Goal: Check status: Check status

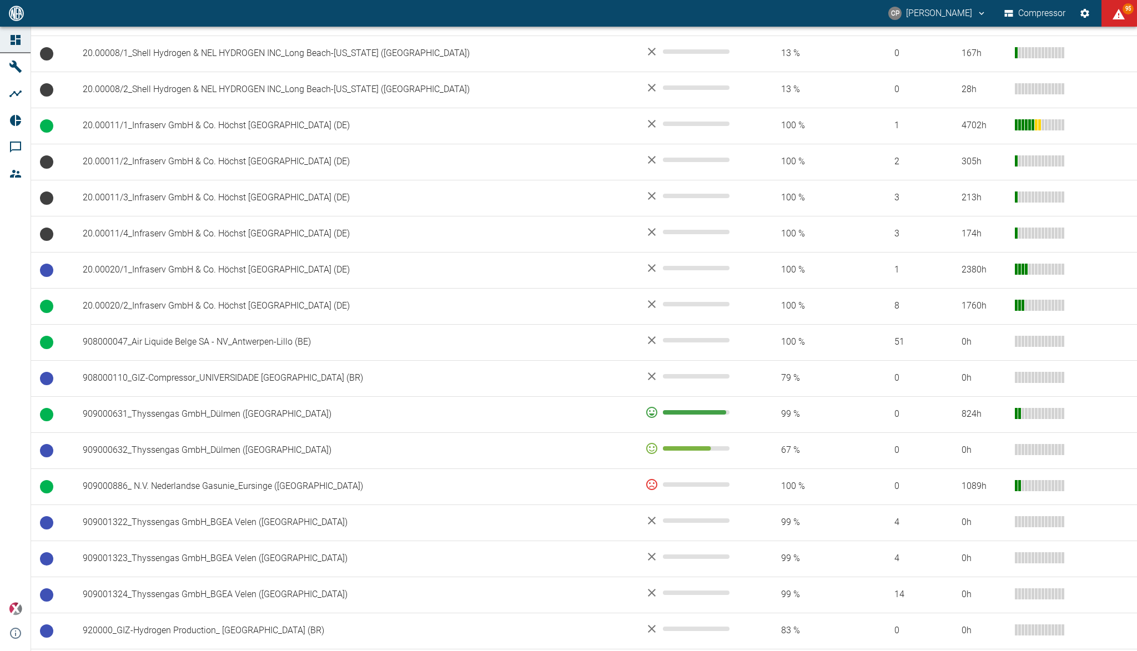
scroll to position [670, 0]
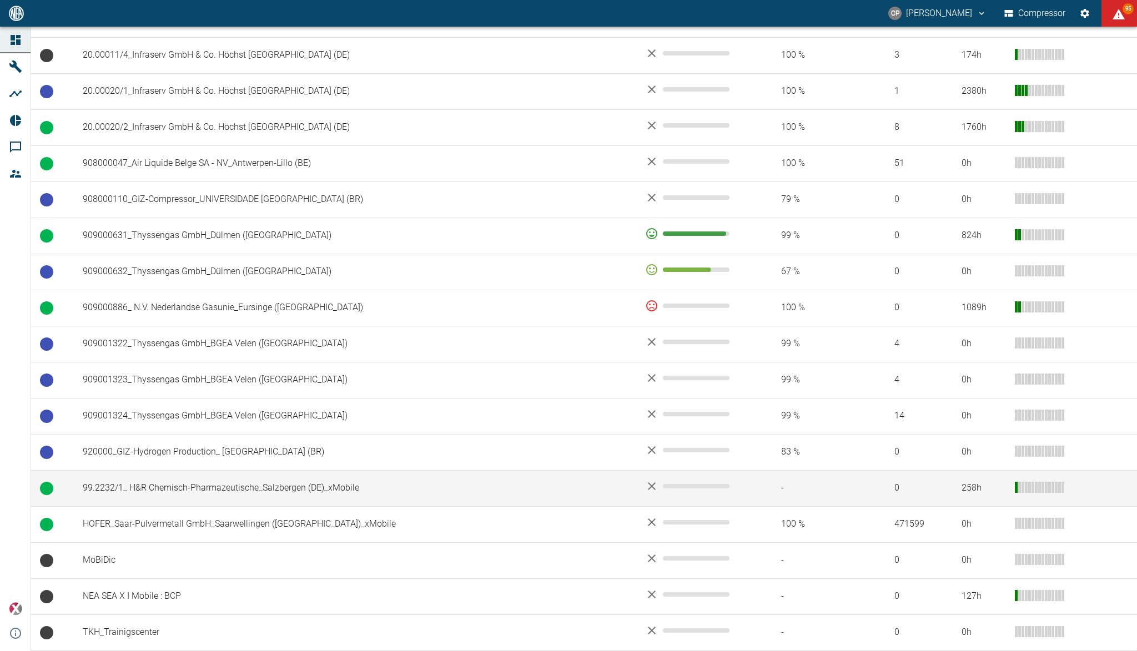
click at [316, 484] on td "99.2232/1_ H&R Chemisch-Pharmazeutische_Salzbergen (DE)_xMobile" at bounding box center [355, 488] width 562 height 36
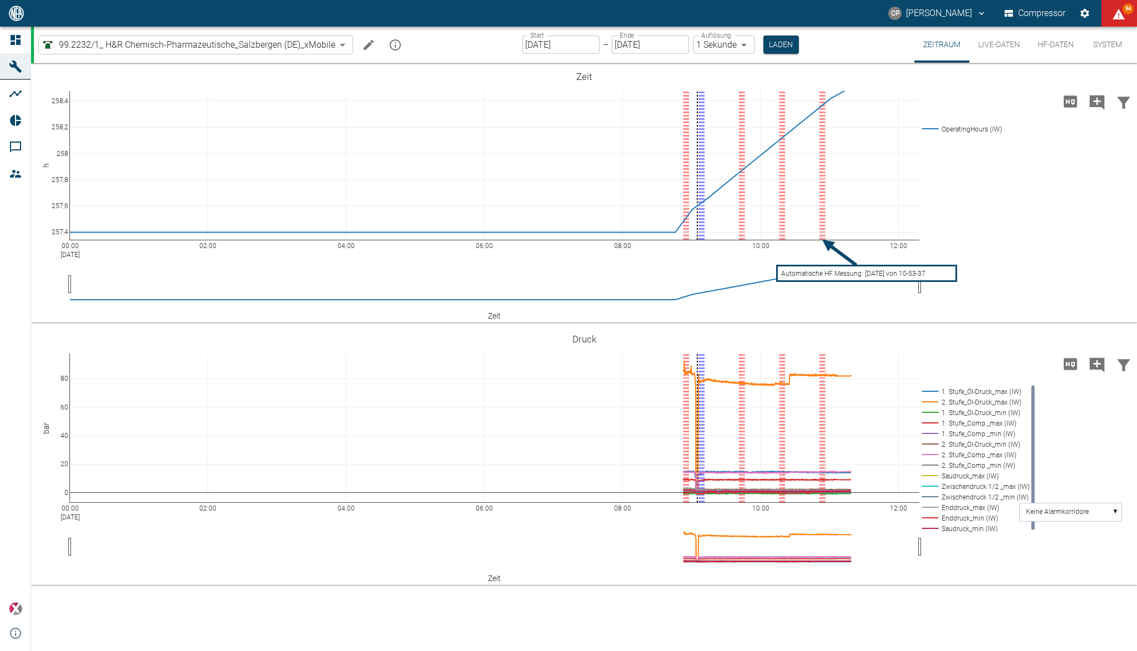
click at [1058, 51] on button "HF-Daten" at bounding box center [1055, 45] width 54 height 36
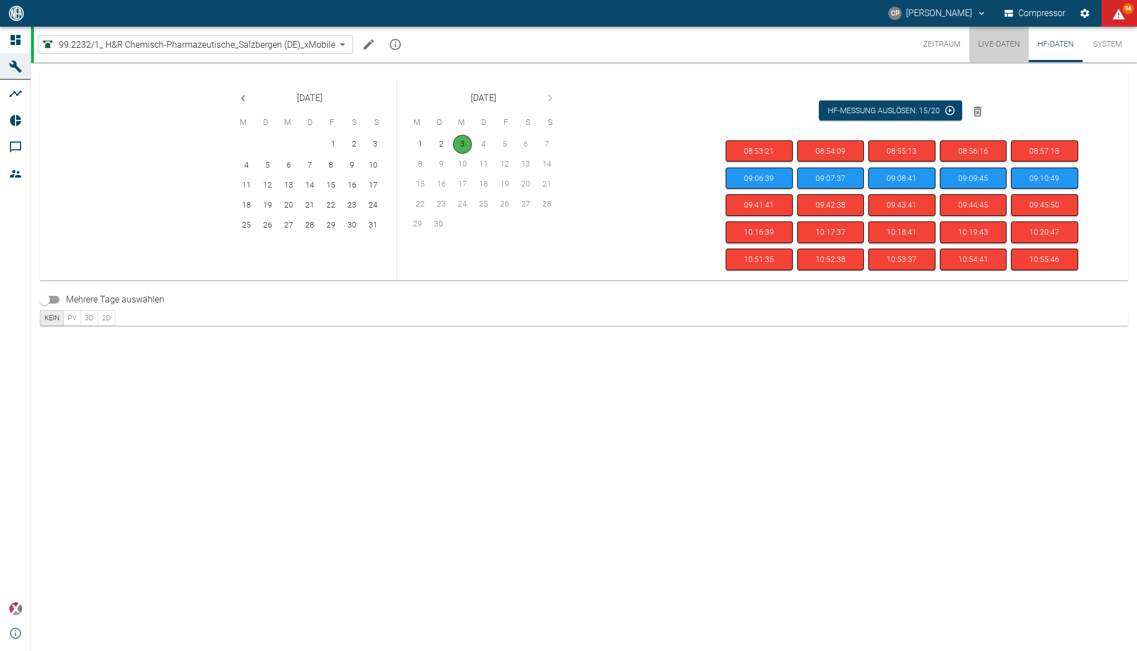
click at [1000, 55] on button "Live-Daten" at bounding box center [998, 45] width 59 height 36
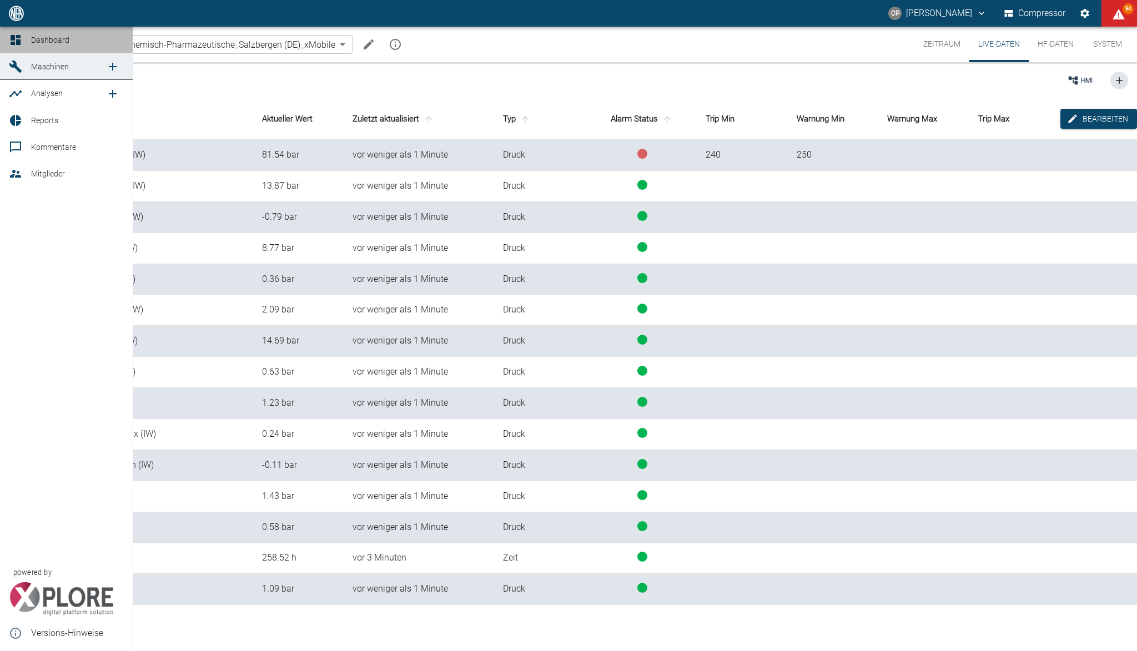
click at [13, 43] on icon at bounding box center [16, 40] width 10 height 10
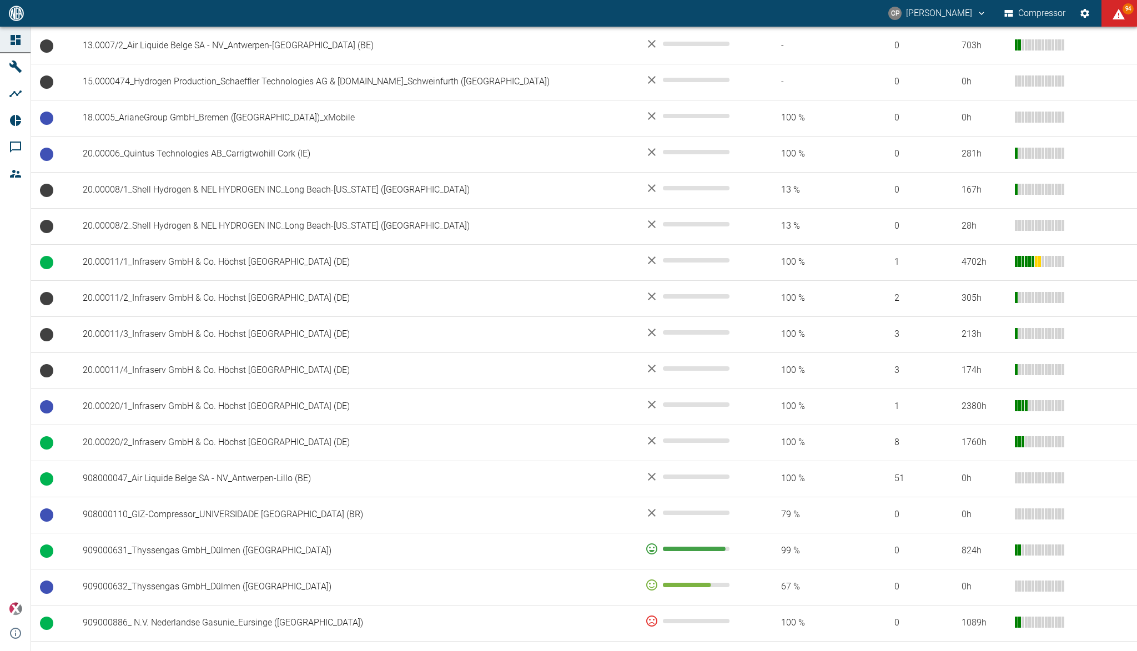
scroll to position [670, 0]
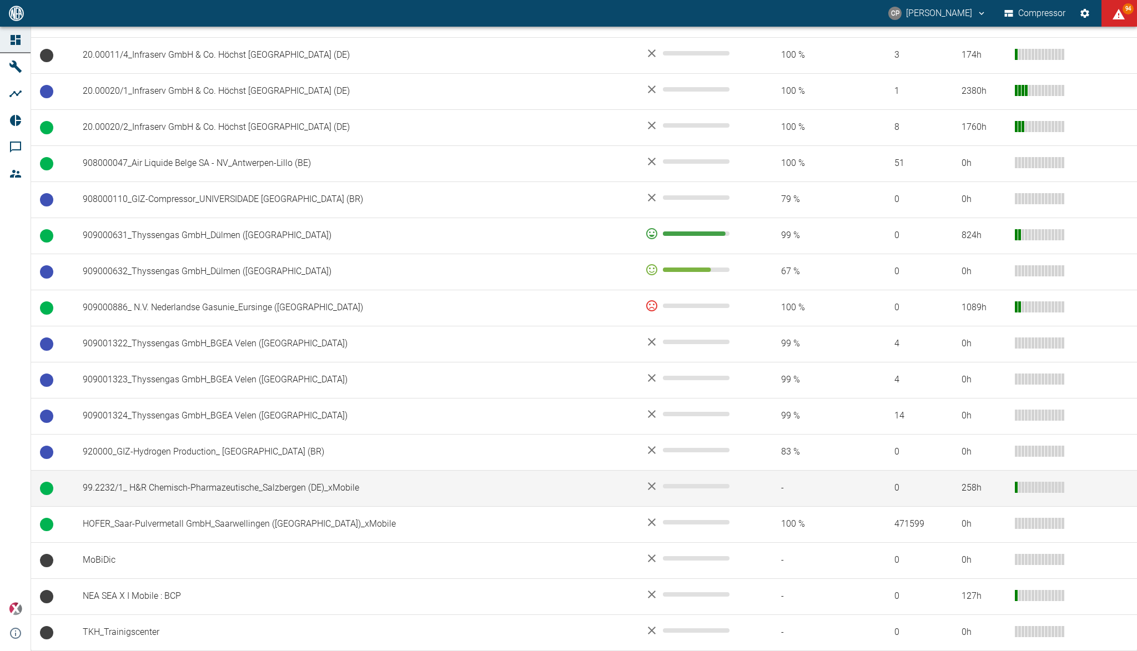
click at [227, 481] on td "99.2232/1_ H&R Chemisch-Pharmazeutische_Salzbergen (DE)_xMobile" at bounding box center [355, 488] width 562 height 36
